Goal: Task Accomplishment & Management: Use online tool/utility

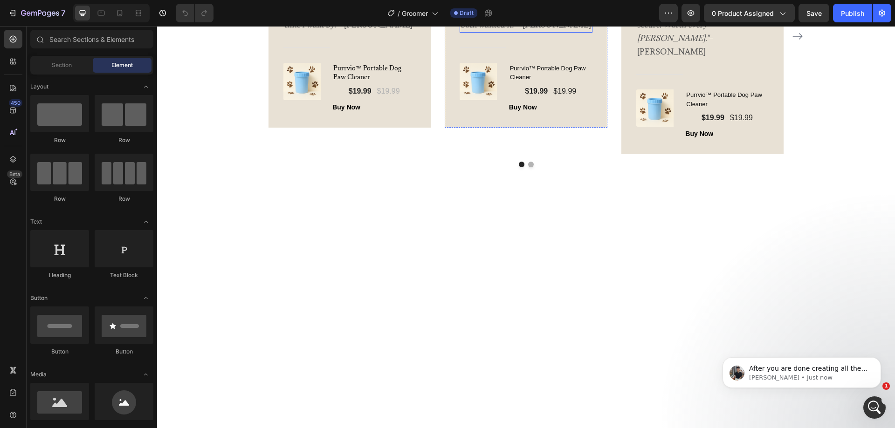
scroll to position [1631, 0]
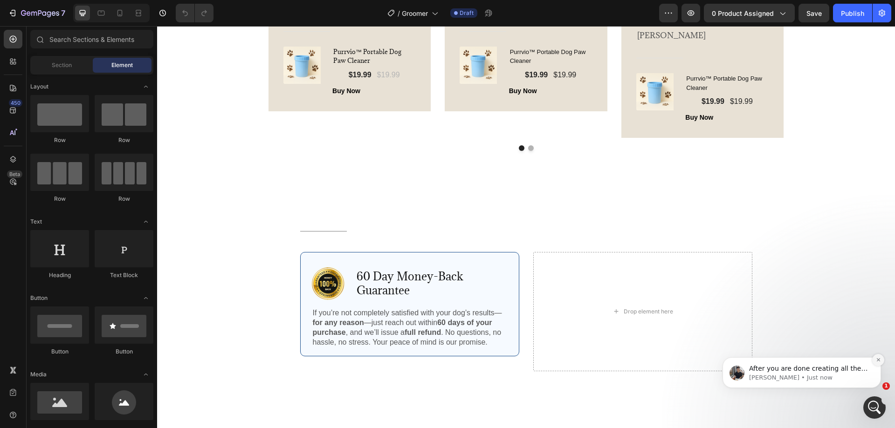
click at [881, 359] on button "Dismiss notification" at bounding box center [878, 360] width 12 height 12
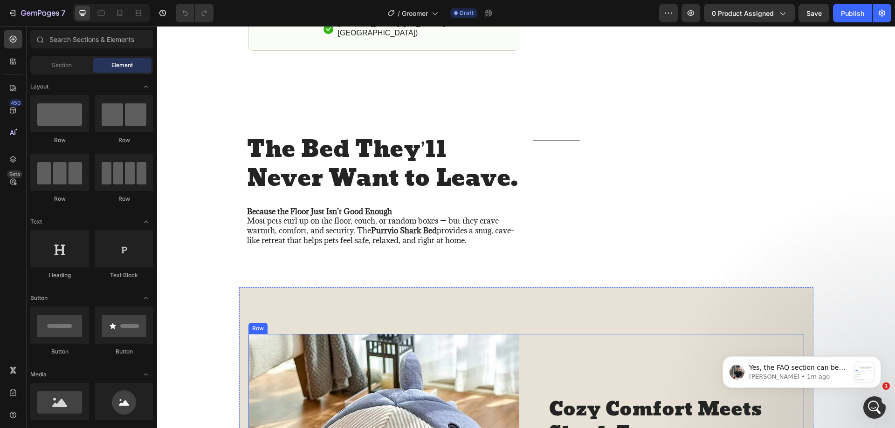
scroll to position [0, 0]
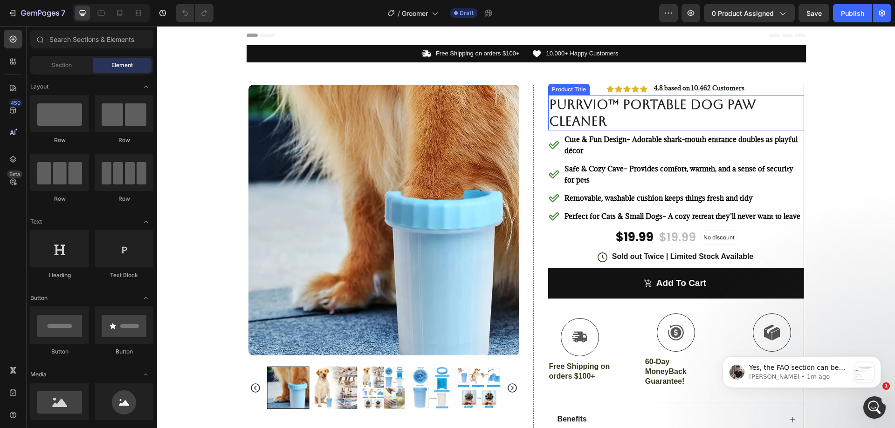
click at [574, 114] on h1 "Purrvio™ Portable Dog Paw Cleaner" at bounding box center [676, 113] width 256 height 36
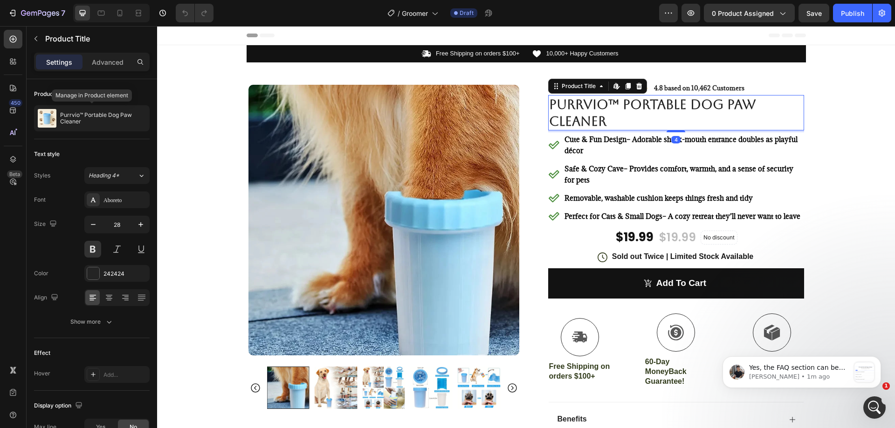
click at [89, 123] on p "Purrvio™ Portable Dog Paw Cleaner" at bounding box center [103, 118] width 86 height 13
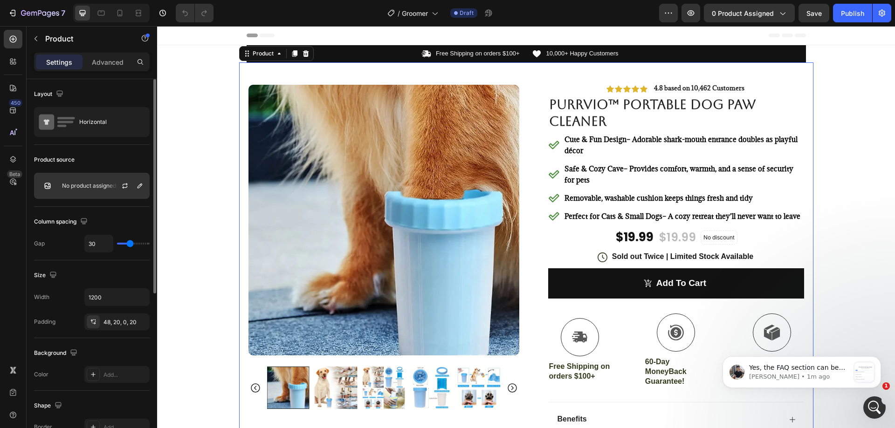
click at [96, 180] on div "No product assigned" at bounding box center [92, 186] width 116 height 26
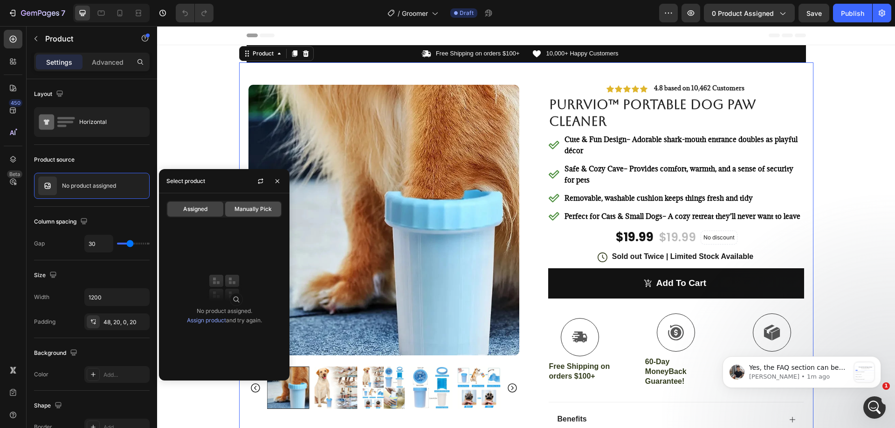
click at [251, 208] on span "Manually Pick" at bounding box center [252, 209] width 37 height 8
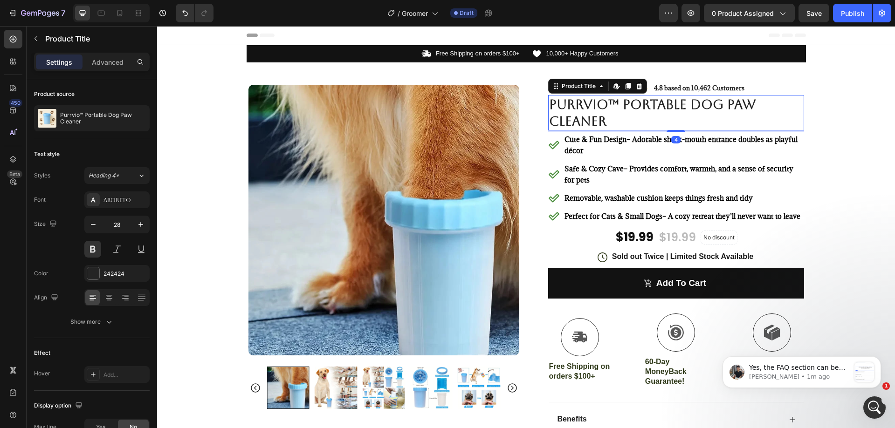
click at [641, 112] on h1 "Purrvio™ Portable Dog Paw Cleaner" at bounding box center [676, 113] width 256 height 36
click at [596, 107] on h1 "Purrvio™ Portable Dog Paw Cleaner" at bounding box center [676, 113] width 256 height 36
click at [685, 9] on button "button" at bounding box center [690, 13] width 19 height 19
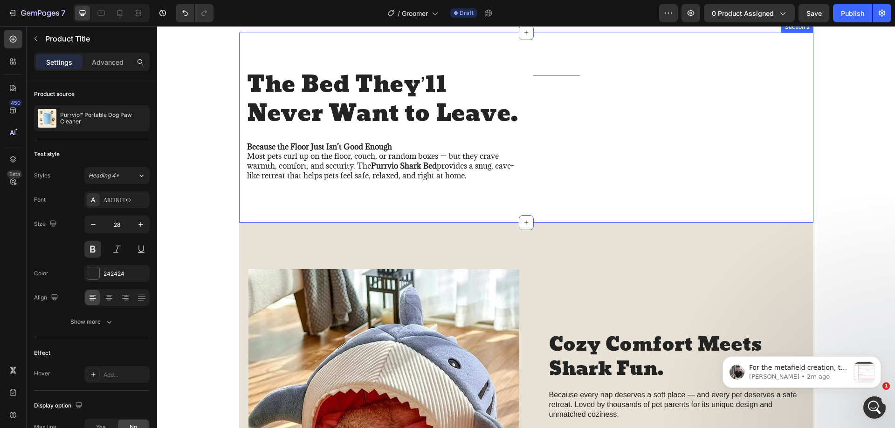
scroll to position [653, 0]
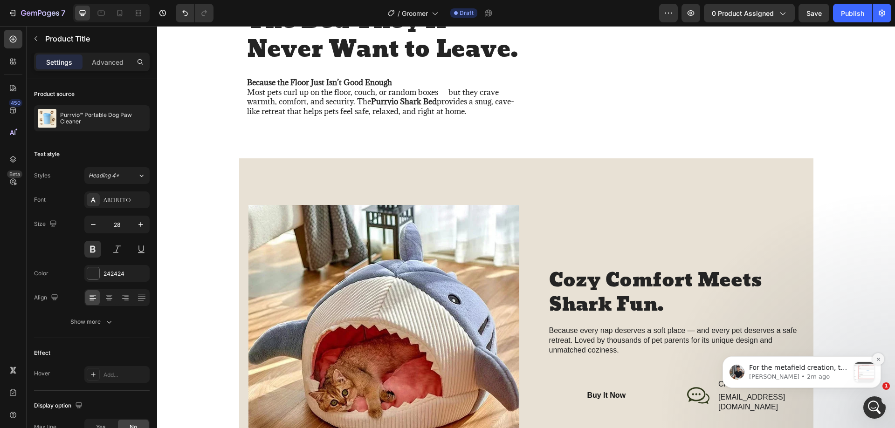
click at [877, 358] on icon "Dismiss notification" at bounding box center [878, 359] width 5 height 5
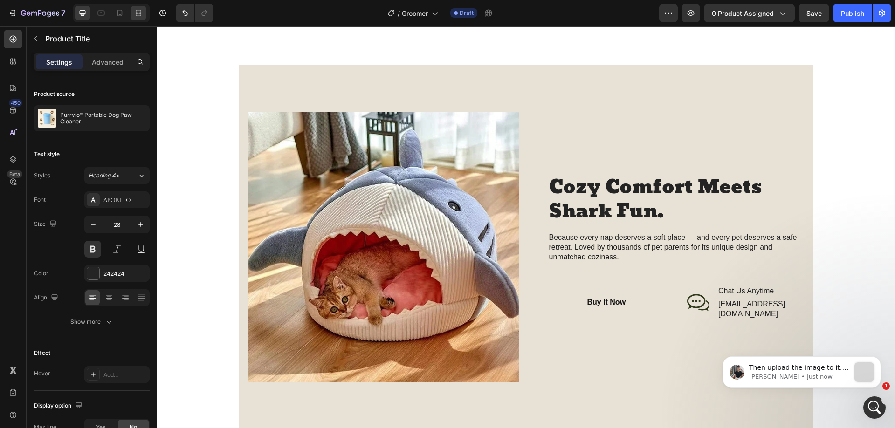
scroll to position [0, 0]
click at [880, 361] on icon "Dismiss notification" at bounding box center [878, 359] width 5 height 5
click at [879, 361] on icon "Dismiss notification" at bounding box center [878, 360] width 5 height 5
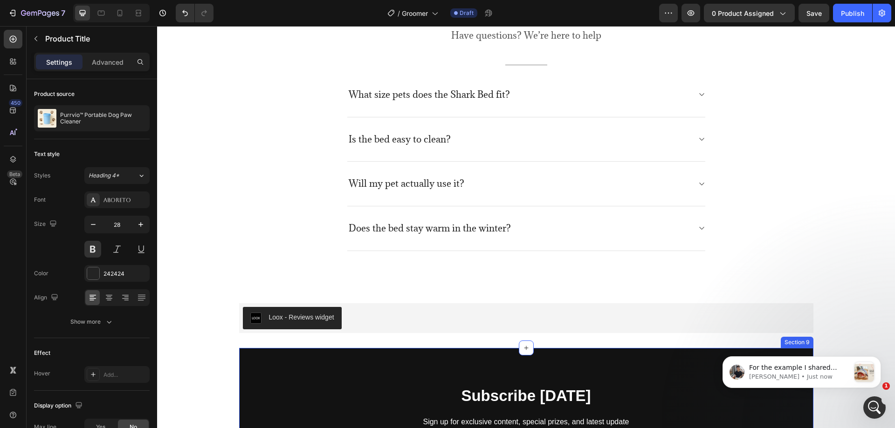
scroll to position [2191, 0]
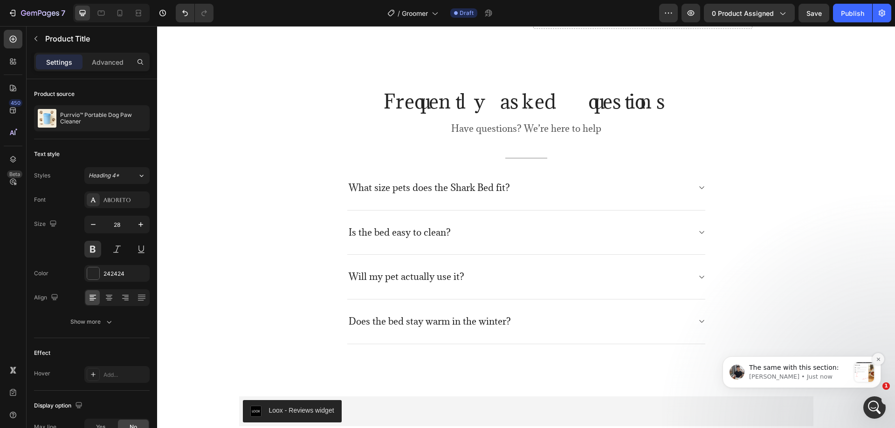
click at [878, 360] on icon "Dismiss notification" at bounding box center [878, 359] width 5 height 5
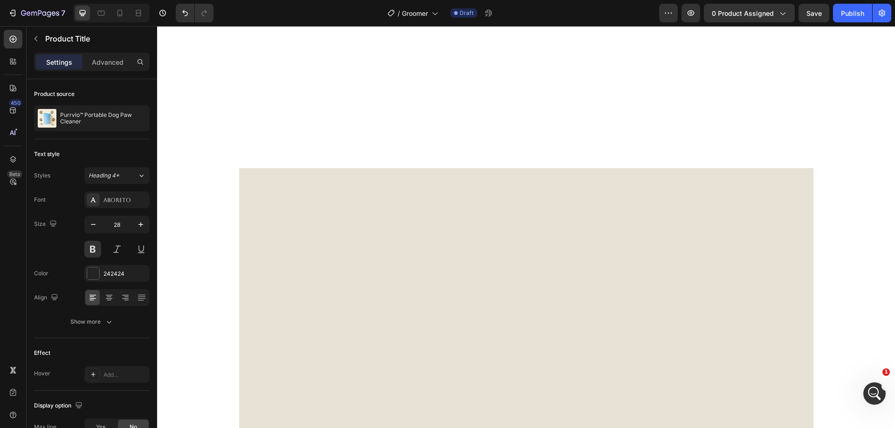
scroll to position [0, 0]
